Goal: Information Seeking & Learning: Learn about a topic

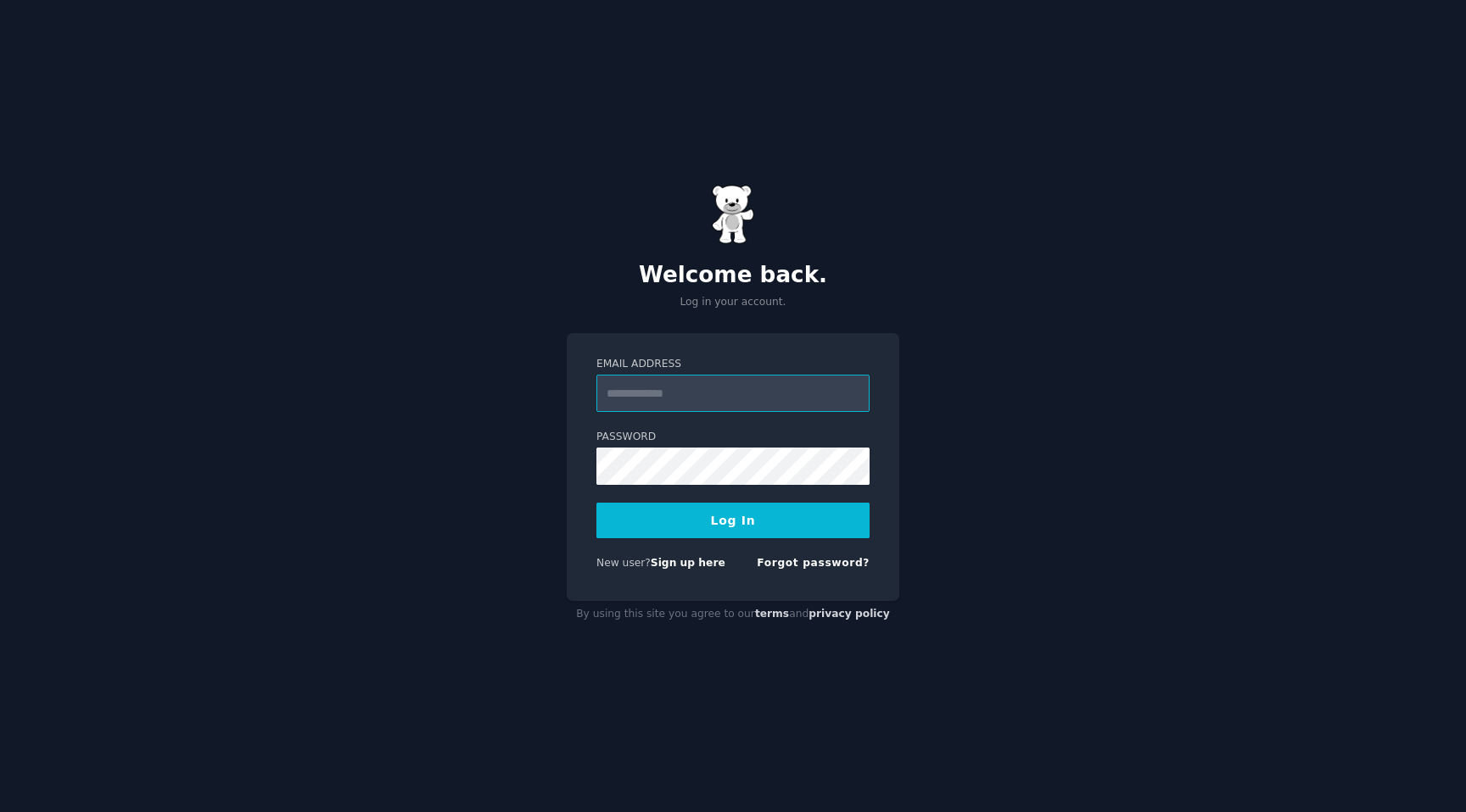
click at [711, 387] on input "Email Address" at bounding box center [733, 393] width 273 height 37
type input "**********"
click at [735, 517] on button "Log In" at bounding box center [733, 521] width 273 height 35
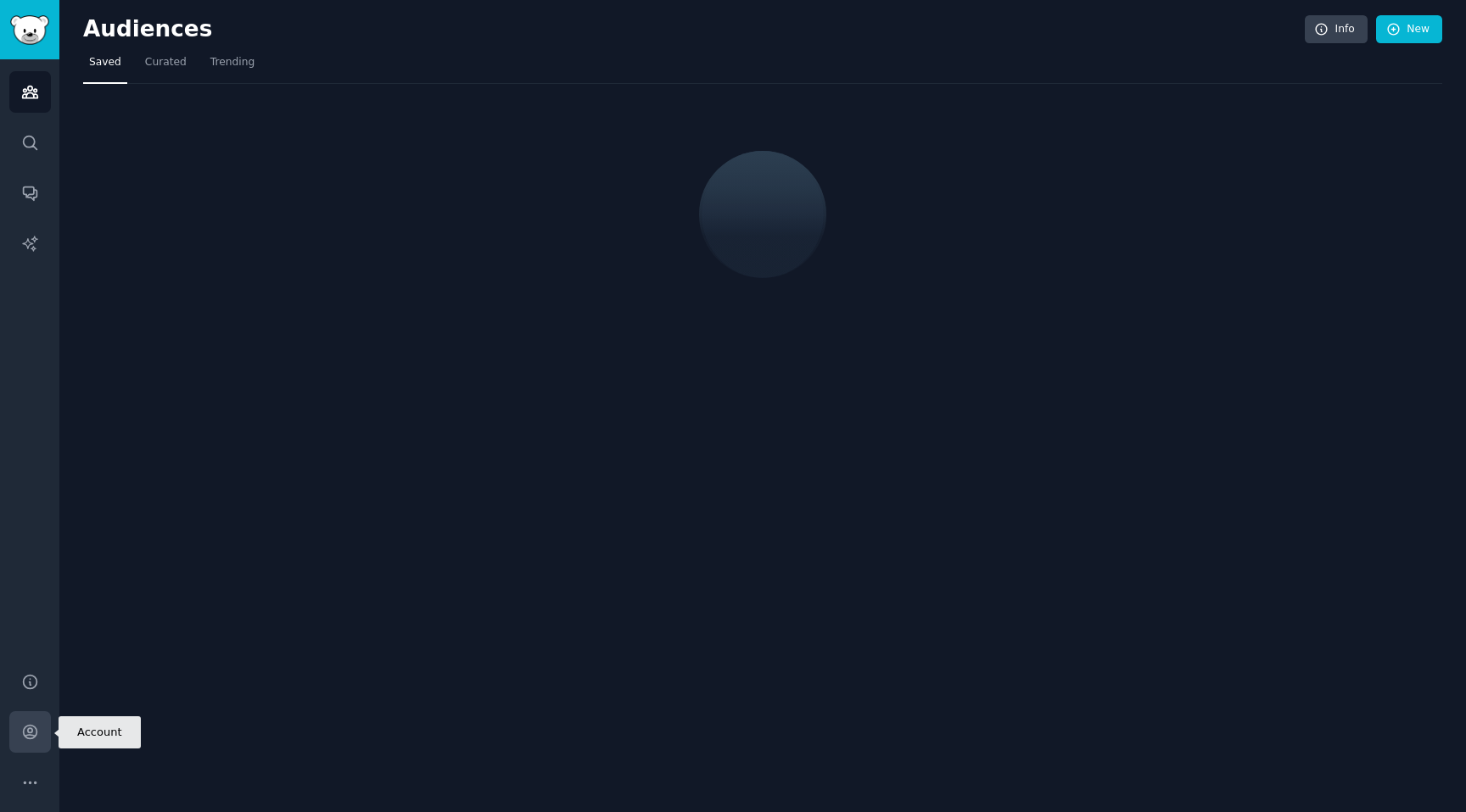
click at [19, 745] on link "Account" at bounding box center [30, 732] width 42 height 42
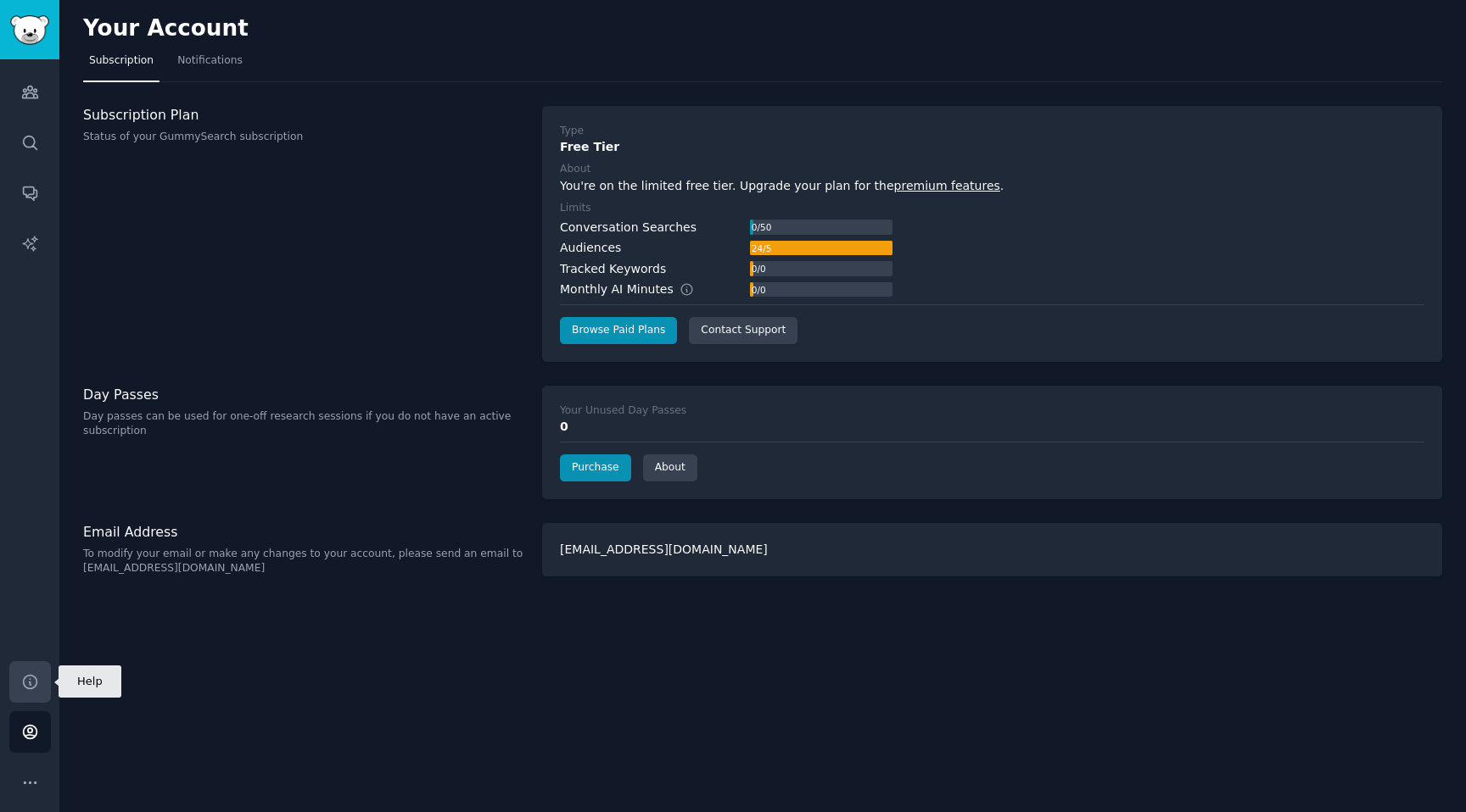
click at [35, 683] on icon "Sidebar" at bounding box center [29, 682] width 14 height 14
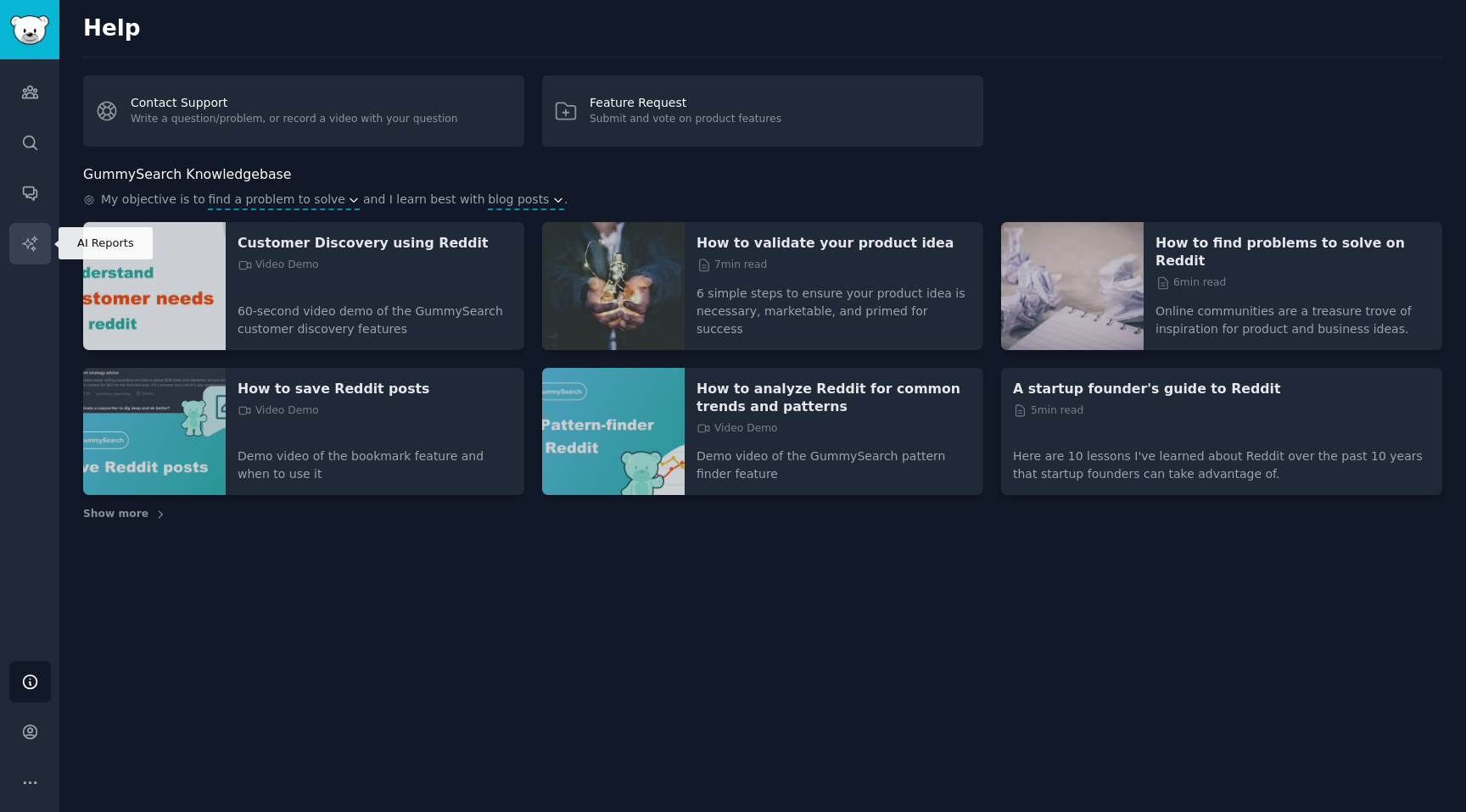
click at [25, 237] on icon "Sidebar" at bounding box center [30, 244] width 18 height 18
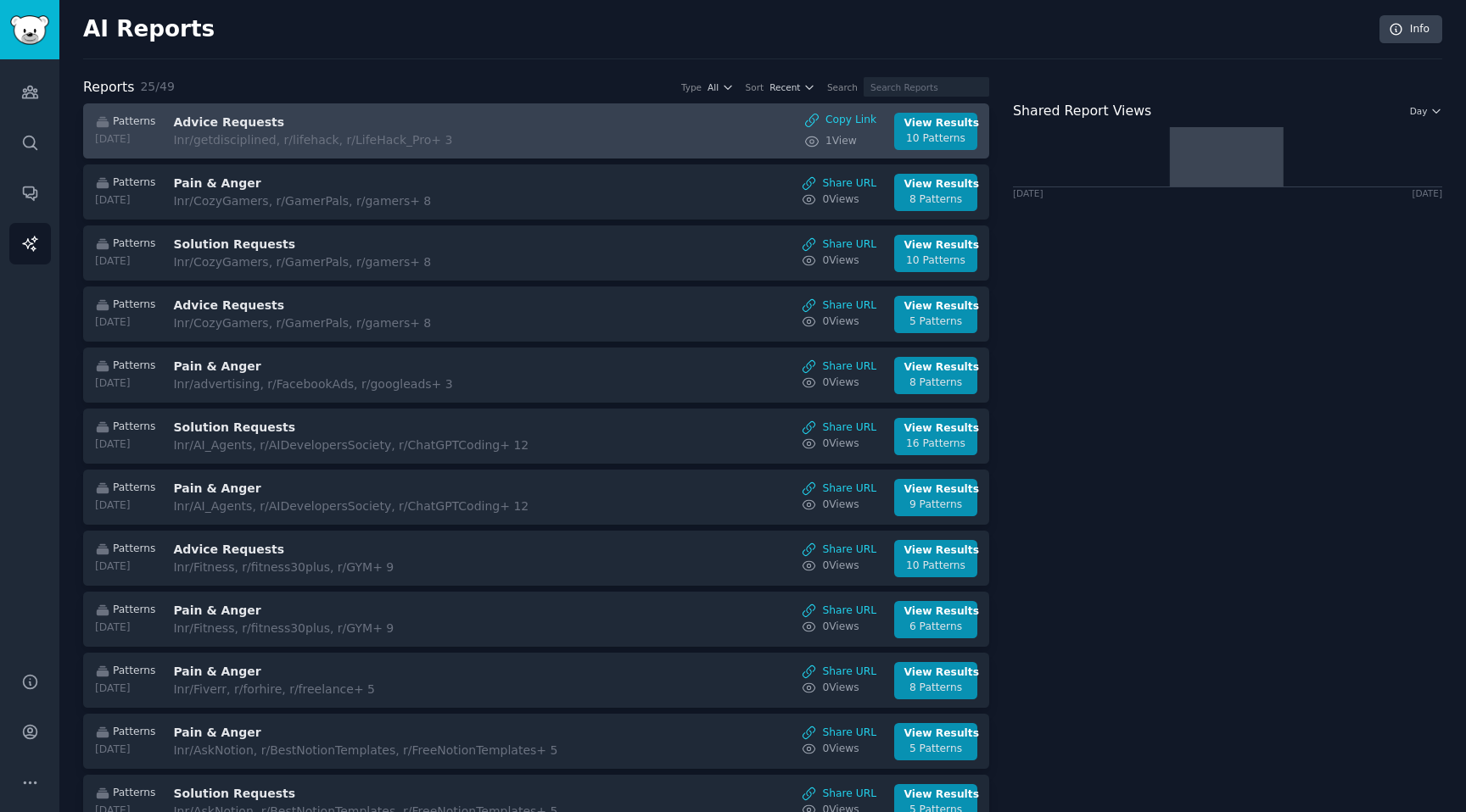
click at [588, 134] on div "Patterns 2025-07-01 Advice Requests In r/getdisciplined, r/lifehack, r/LifeHack…" at bounding box center [536, 131] width 888 height 37
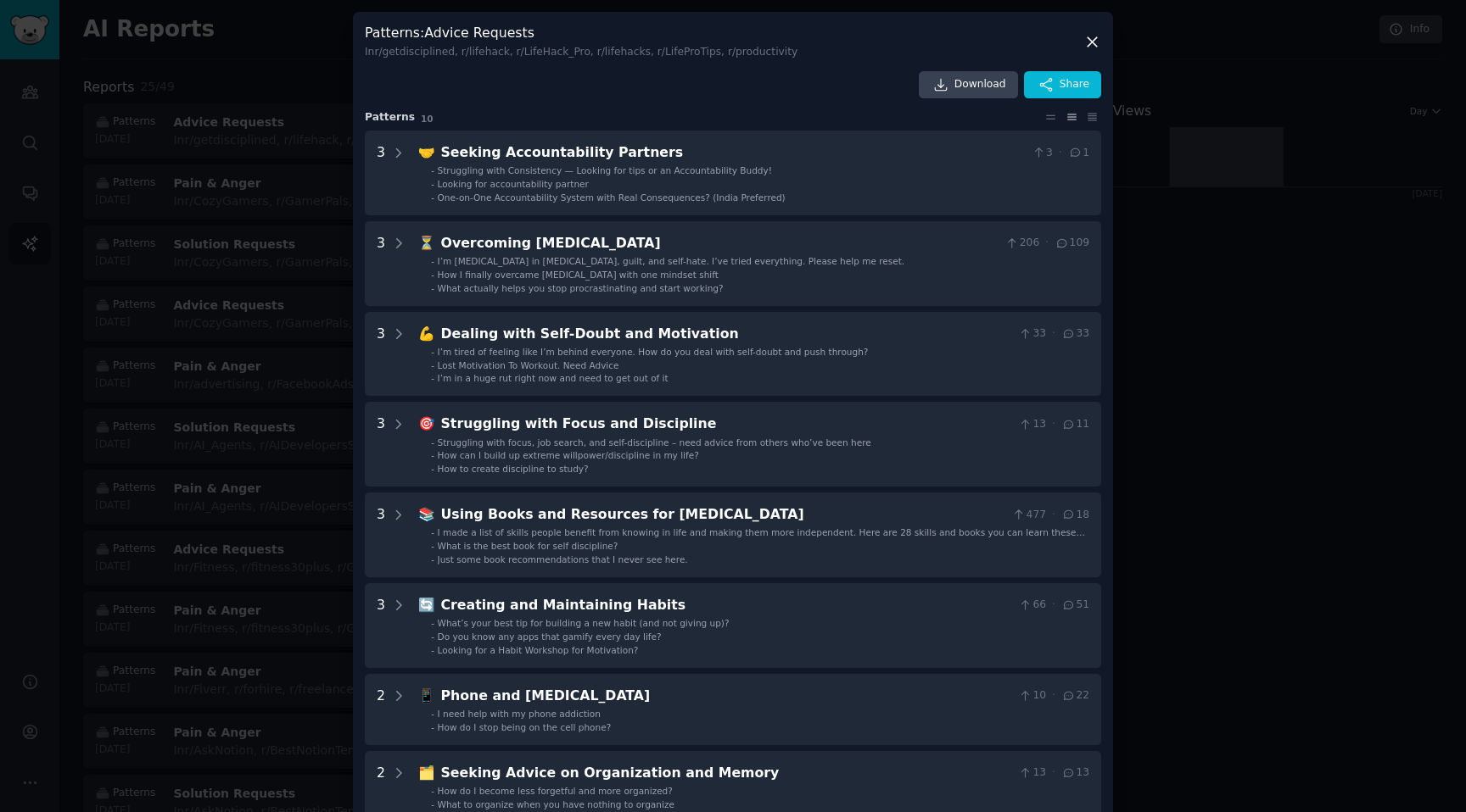
click at [607, 197] on span "One-on-One Accountability System with Real Consequences? (India Preferred)" at bounding box center [611, 197] width 348 height 10
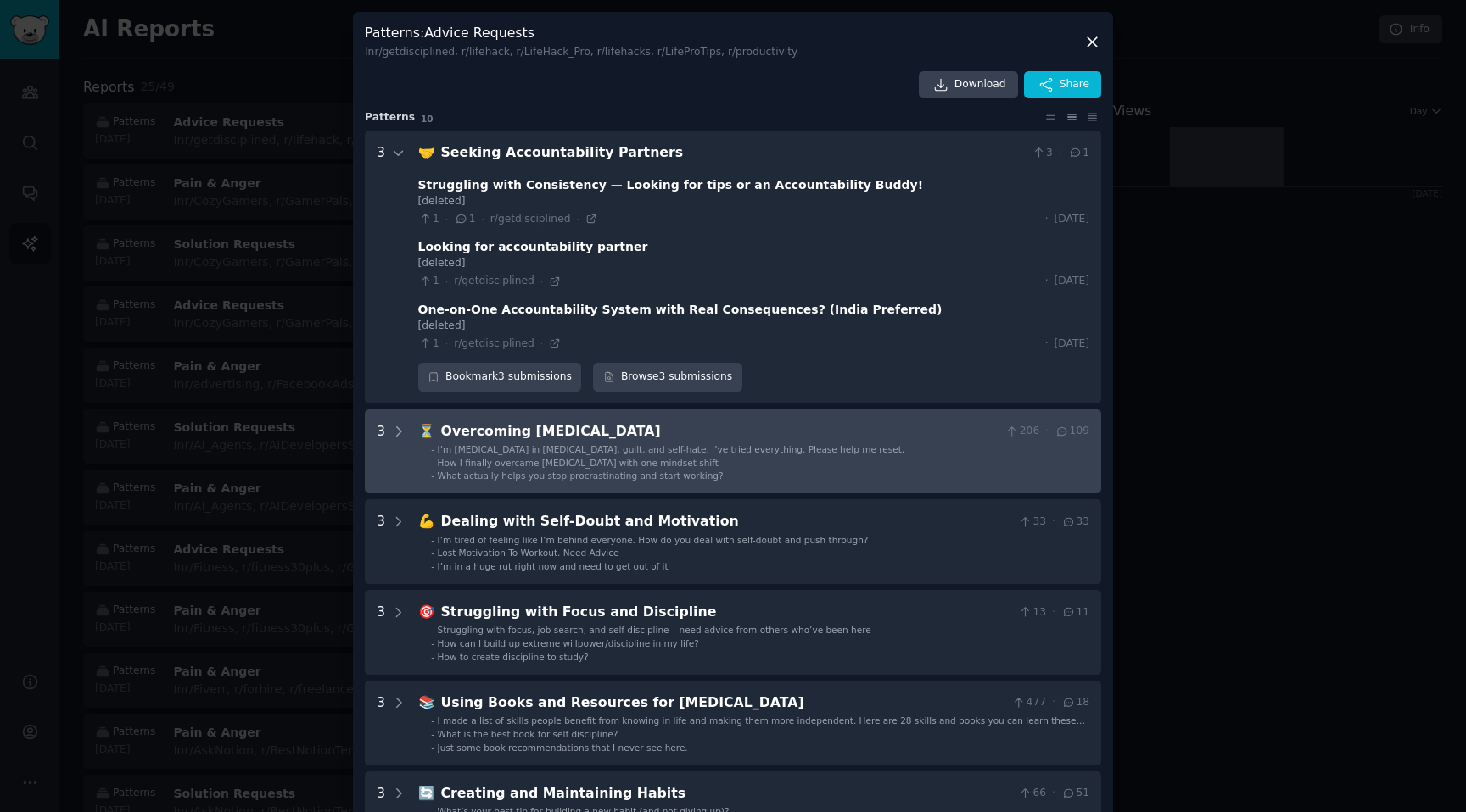
click at [628, 454] on div "I’m drowning in procrastination, guilt, and self-hate. I’ve tried everything. P…" at bounding box center [671, 449] width 467 height 12
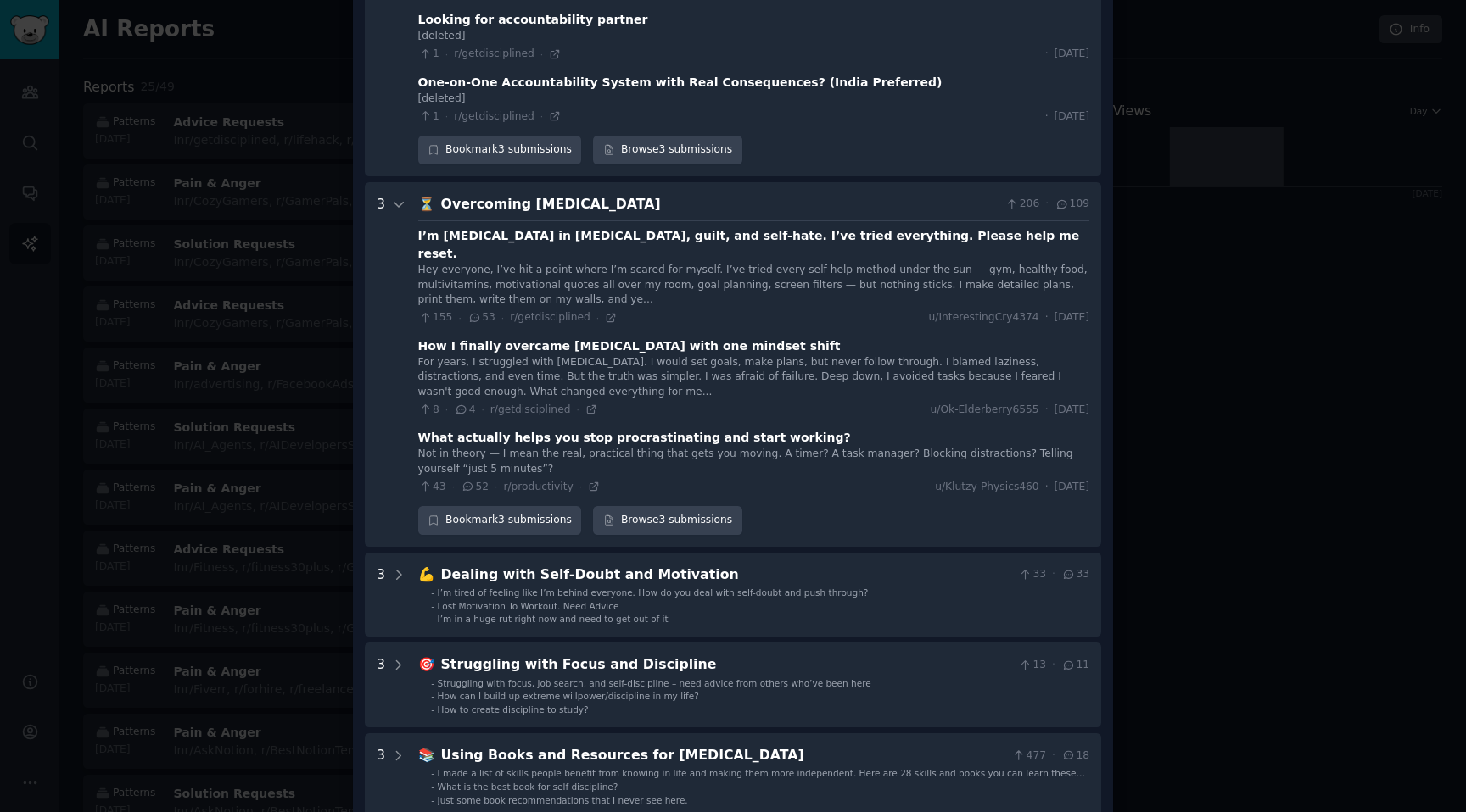
scroll to position [249, 0]
